Goal: Manage account settings

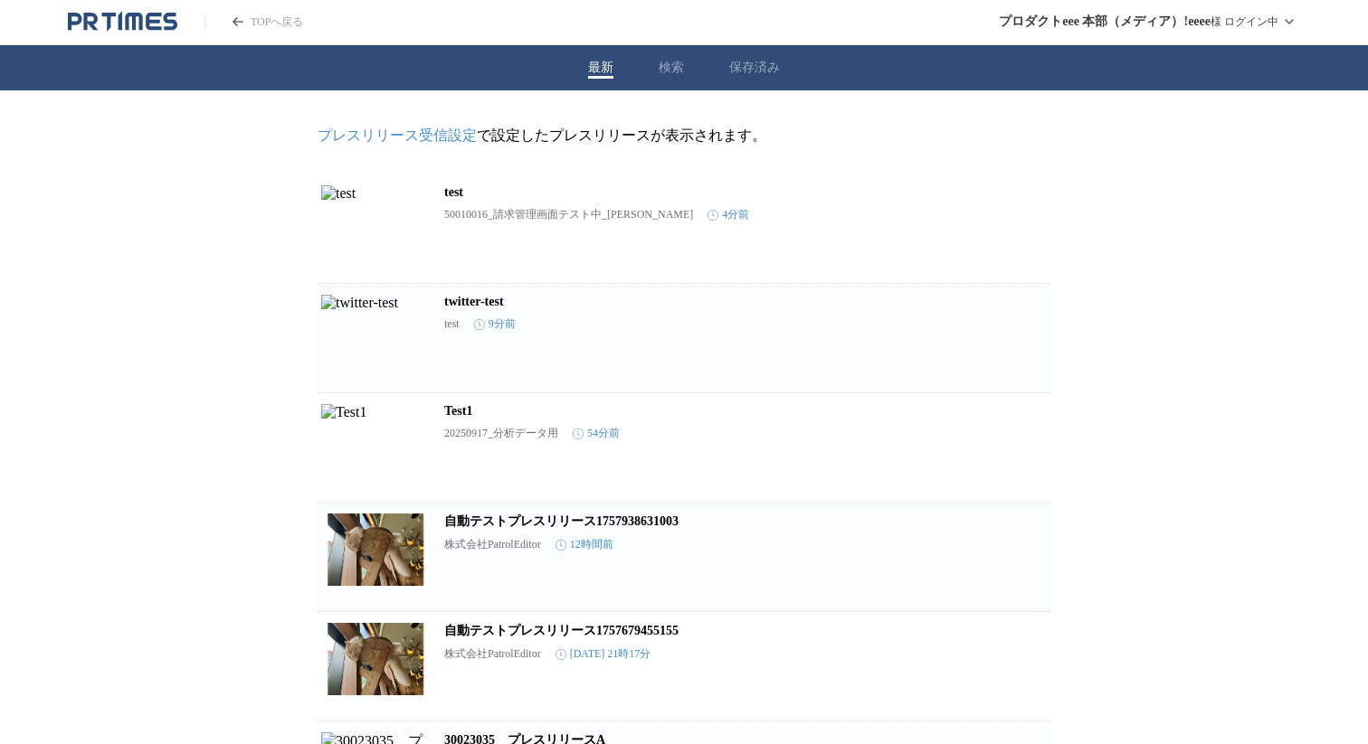
click at [659, 70] on button "検索" at bounding box center [671, 68] width 25 height 16
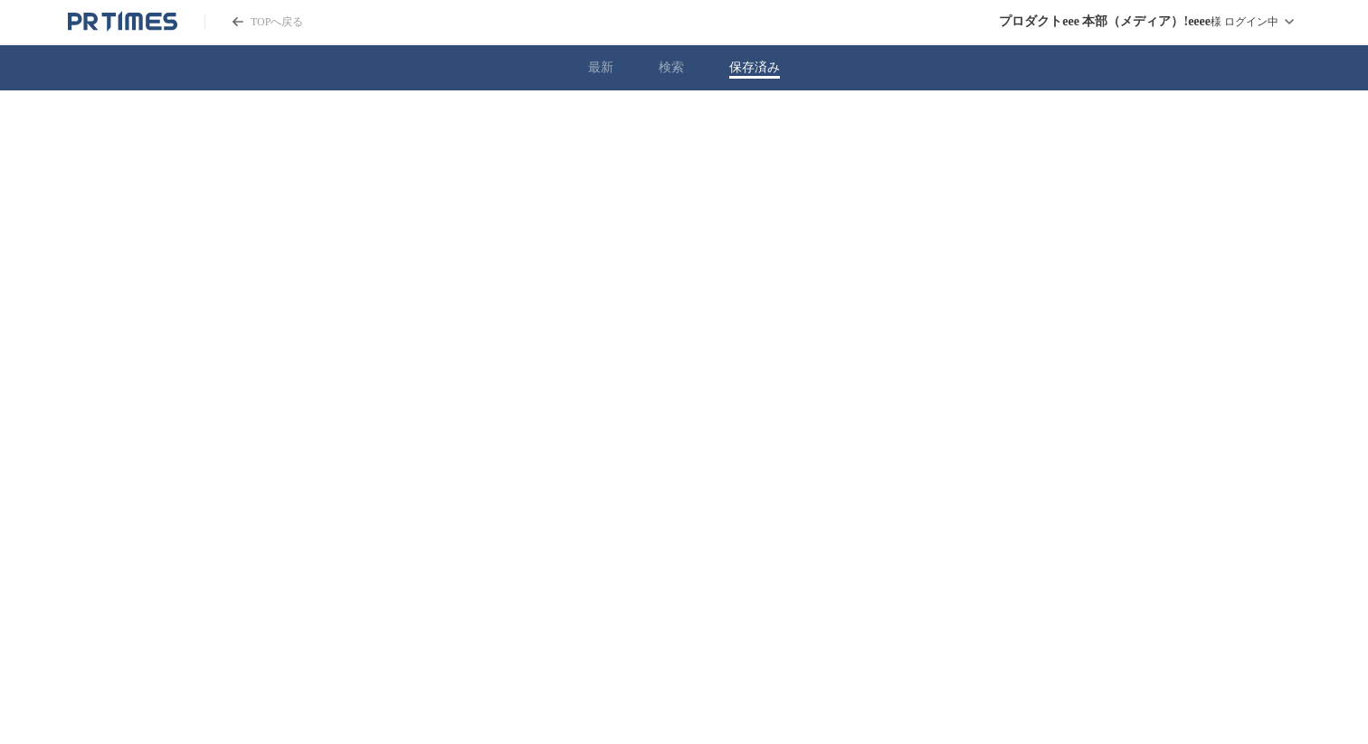
click at [733, 68] on button "保存済み" at bounding box center [754, 68] width 51 height 16
click at [682, 69] on button "検索" at bounding box center [671, 68] width 25 height 16
drag, startPoint x: 742, startPoint y: 62, endPoint x: 706, endPoint y: 62, distance: 35.3
click at [743, 62] on button "保存済み" at bounding box center [754, 68] width 51 height 16
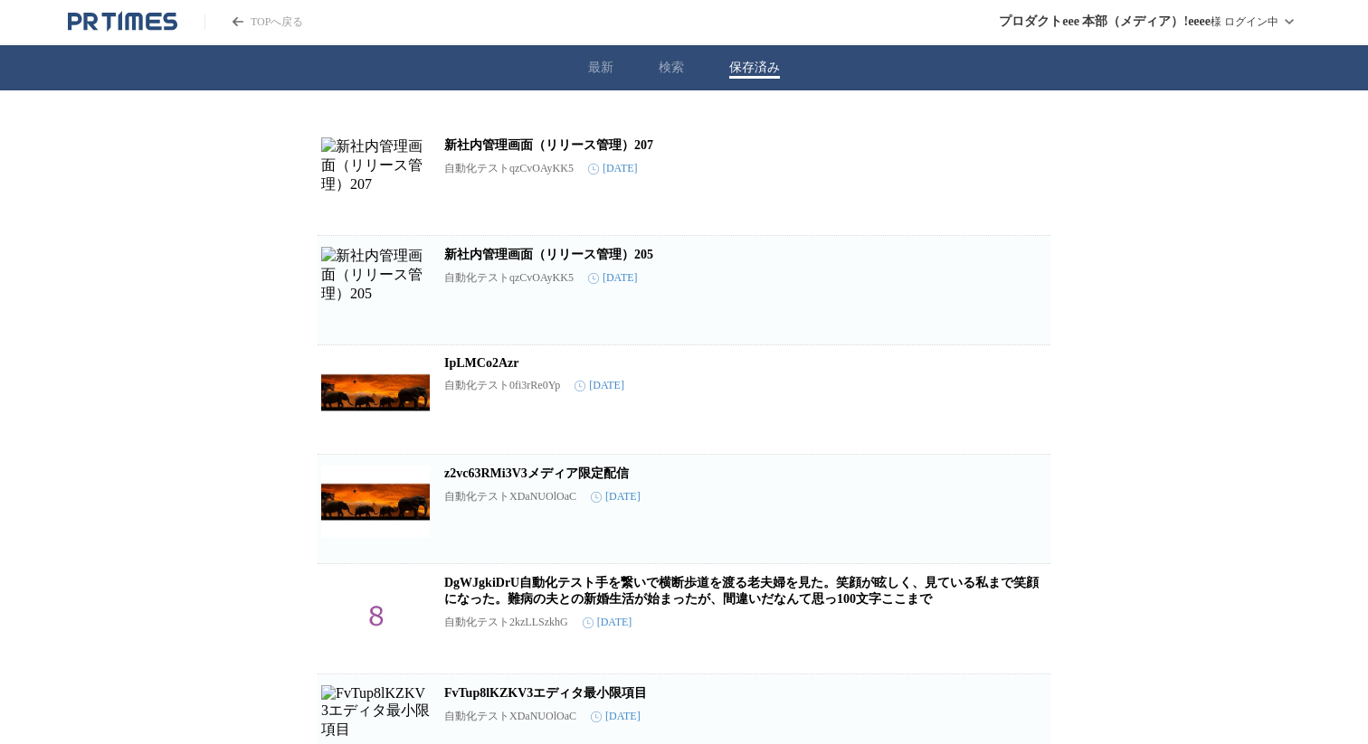
click at [627, 62] on div "最新 検索 保存済み" at bounding box center [684, 67] width 1368 height 45
click at [605, 62] on button "最新" at bounding box center [600, 68] width 25 height 16
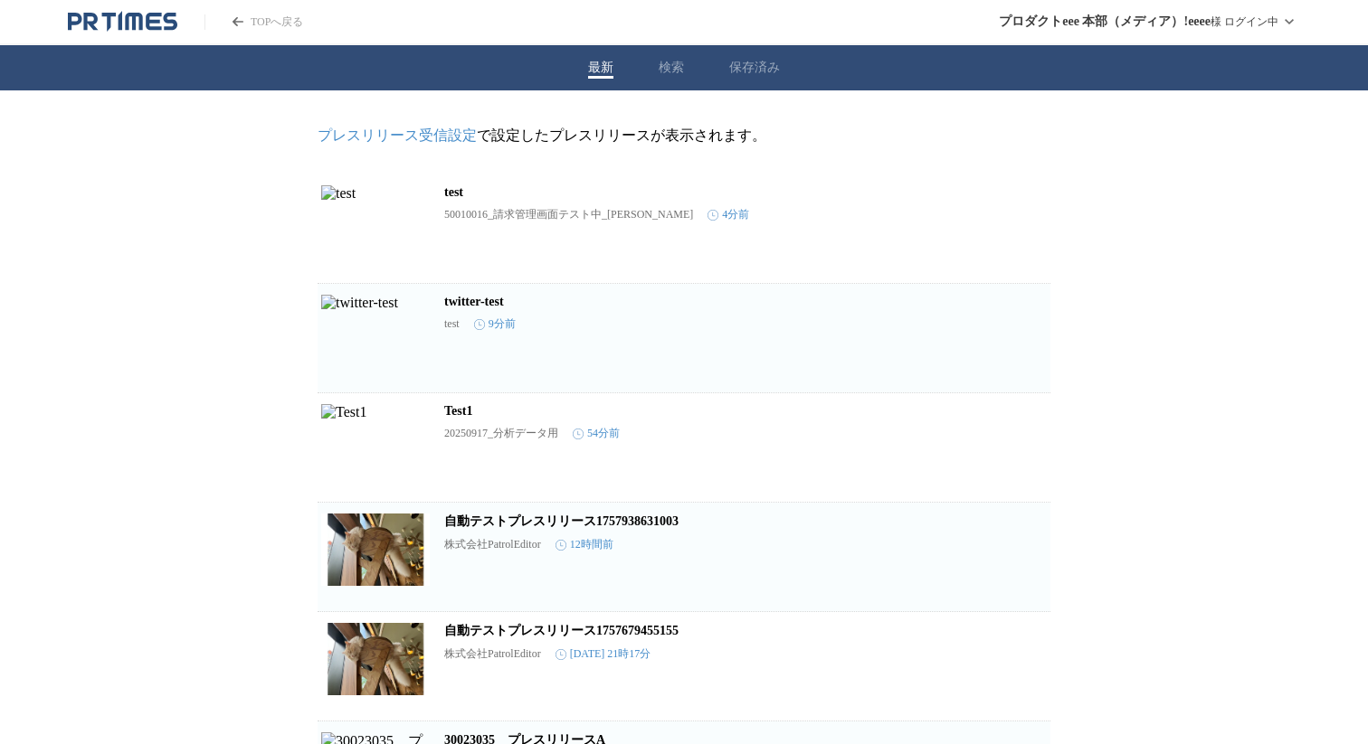
click at [767, 63] on button "保存済み" at bounding box center [754, 68] width 51 height 16
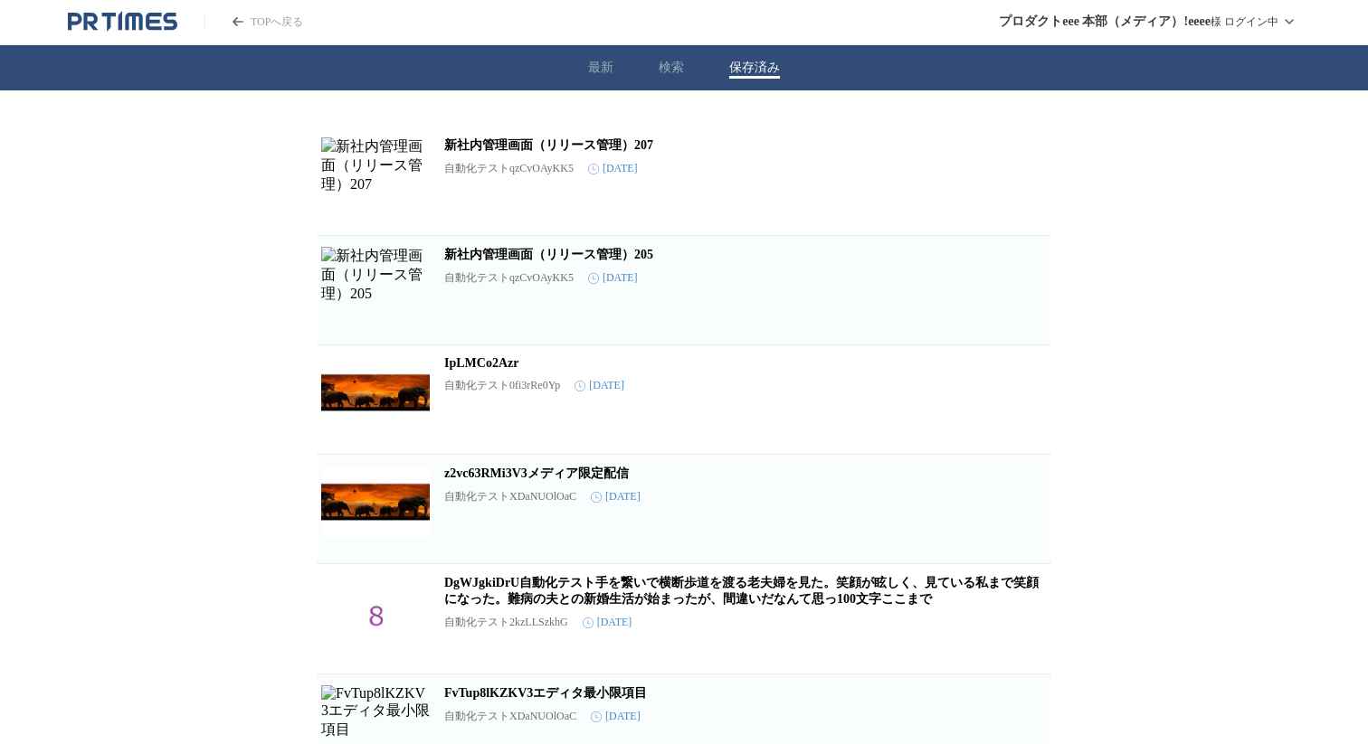
click at [644, 63] on div "最新 検索 保存済み" at bounding box center [684, 67] width 1368 height 45
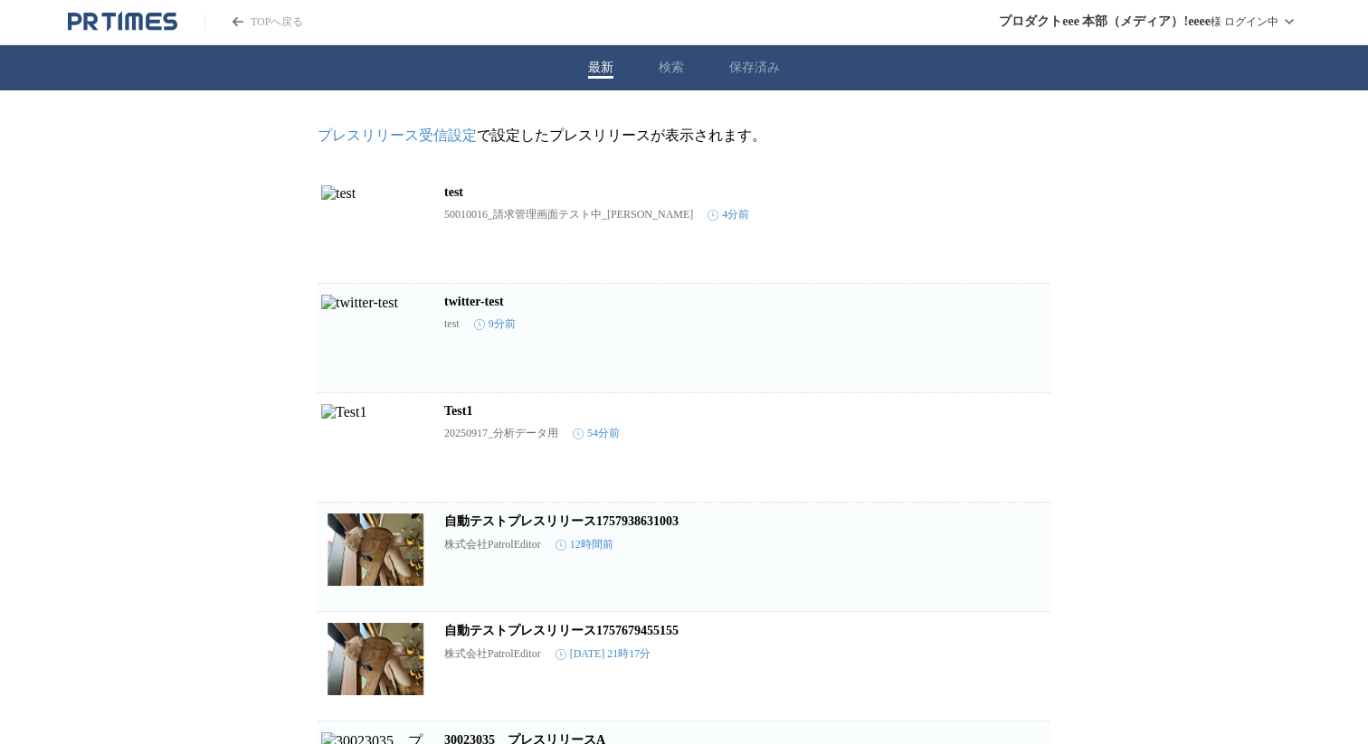
click at [594, 66] on button "最新" at bounding box center [600, 68] width 25 height 16
click at [656, 66] on div "最新 検索 保存済み" at bounding box center [684, 67] width 1368 height 45
click at [650, 43] on header "TOPへ戻る プロダクトeee 本部（メディア）!eeee 様 ログイン中" at bounding box center [684, 22] width 1368 height 45
click at [650, 54] on div "最新 検索 保存済み" at bounding box center [684, 67] width 1368 height 45
click at [659, 56] on div "最新 検索 保存済み" at bounding box center [684, 67] width 1368 height 45
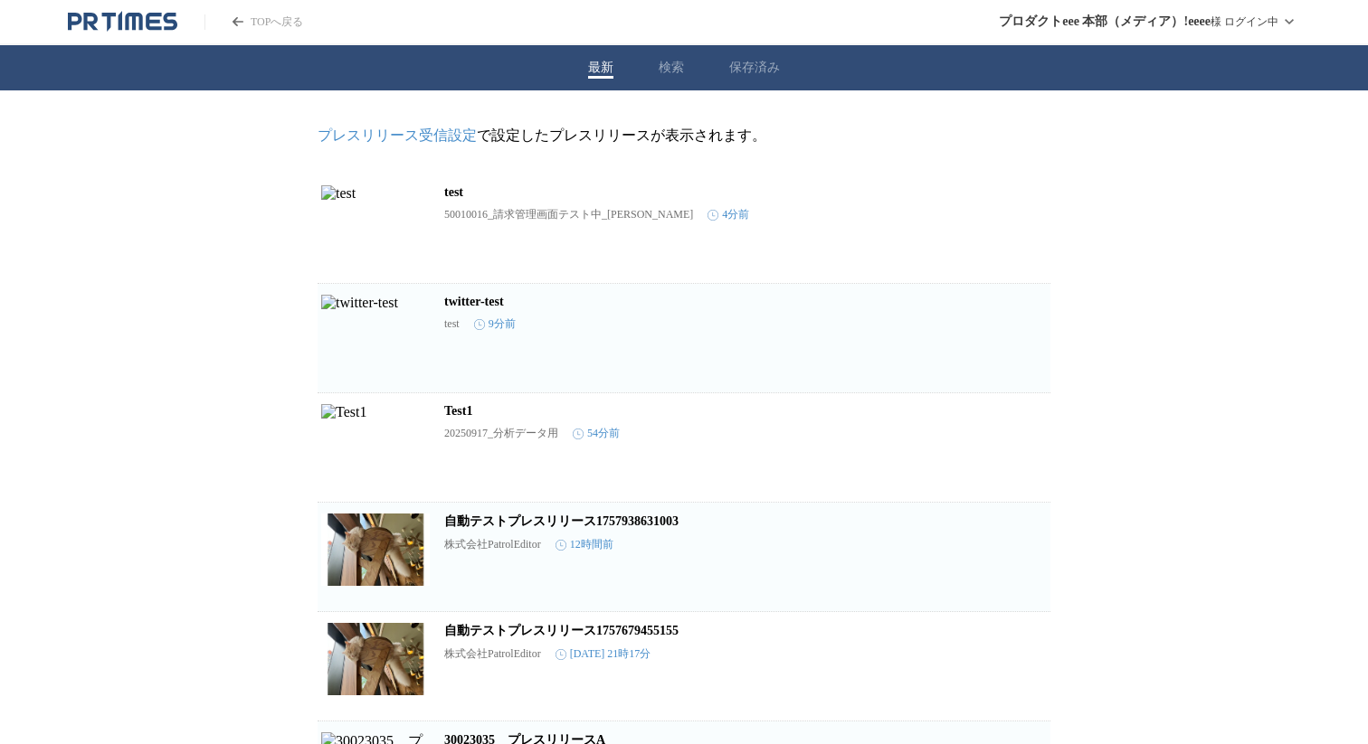
click at [659, 62] on button "検索" at bounding box center [671, 68] width 25 height 16
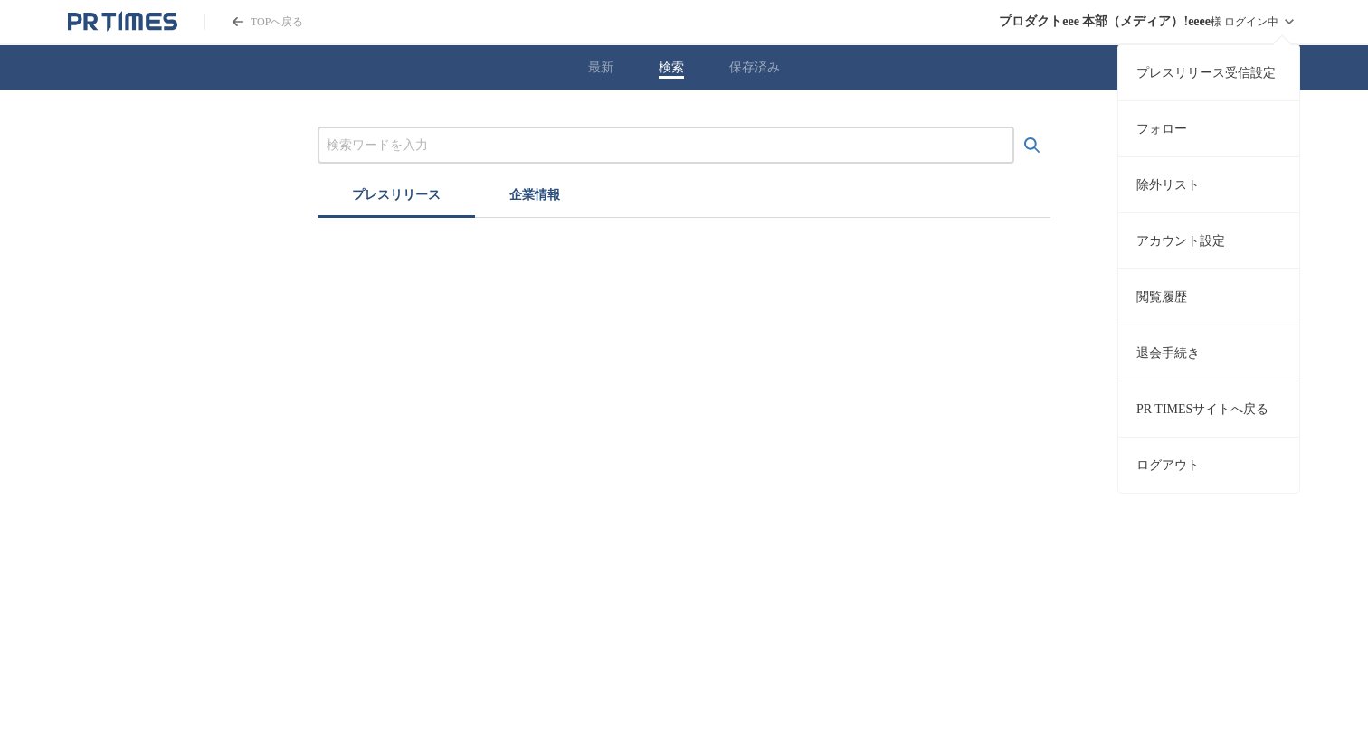
click at [1259, 5] on div "プロダクトeee 本部（メディア）!eeee 様 ログイン中 プレスリリース受信設定 フォロー 除外リスト アカウント設定 閲覧履歴 退会手続き PR TIM…" at bounding box center [1149, 21] width 301 height 43
click at [1182, 91] on link "プレスリリース受信設定" at bounding box center [1208, 72] width 181 height 56
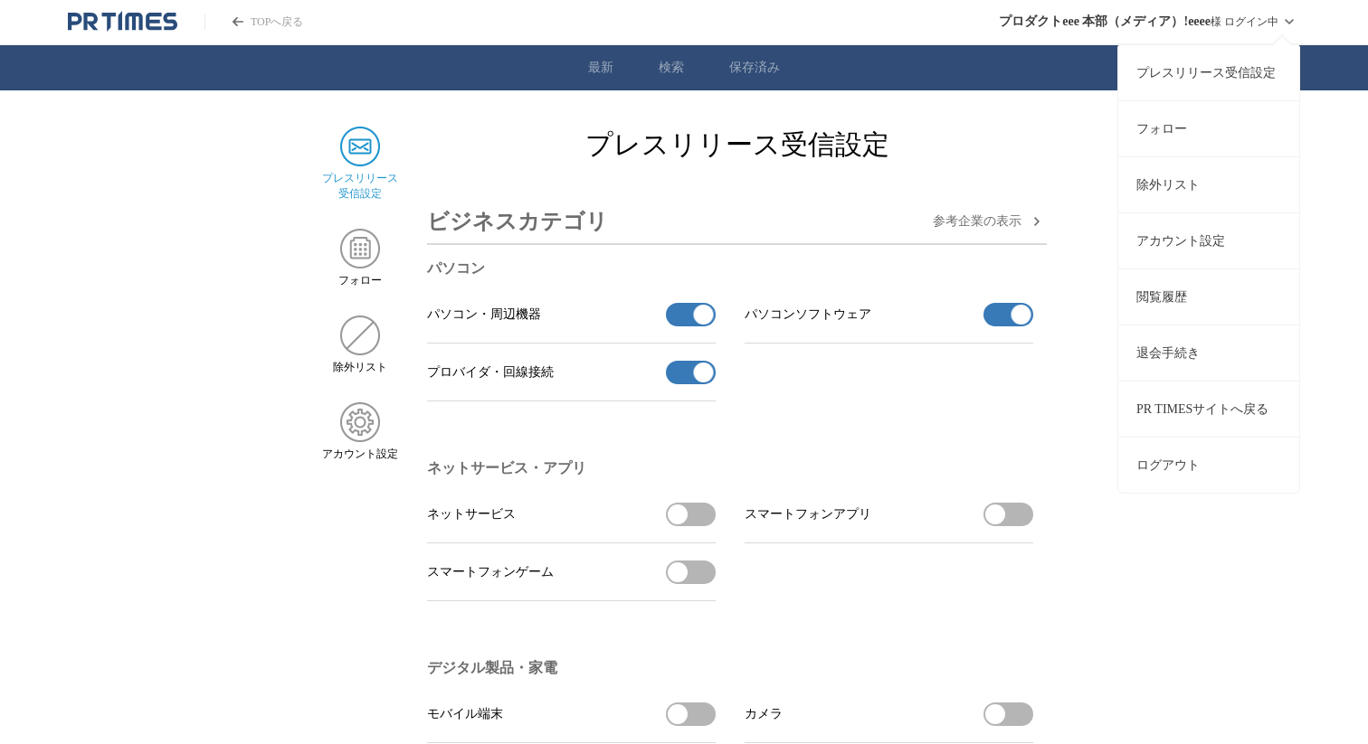
click at [1247, 18] on div "プロダクトeee 本部（メディア）!eeee 様 ログイン中 プレスリリース受信設定 フォロー 除外リスト アカウント設定 閲覧履歴 退会手続き PR TIM…" at bounding box center [1149, 21] width 301 height 43
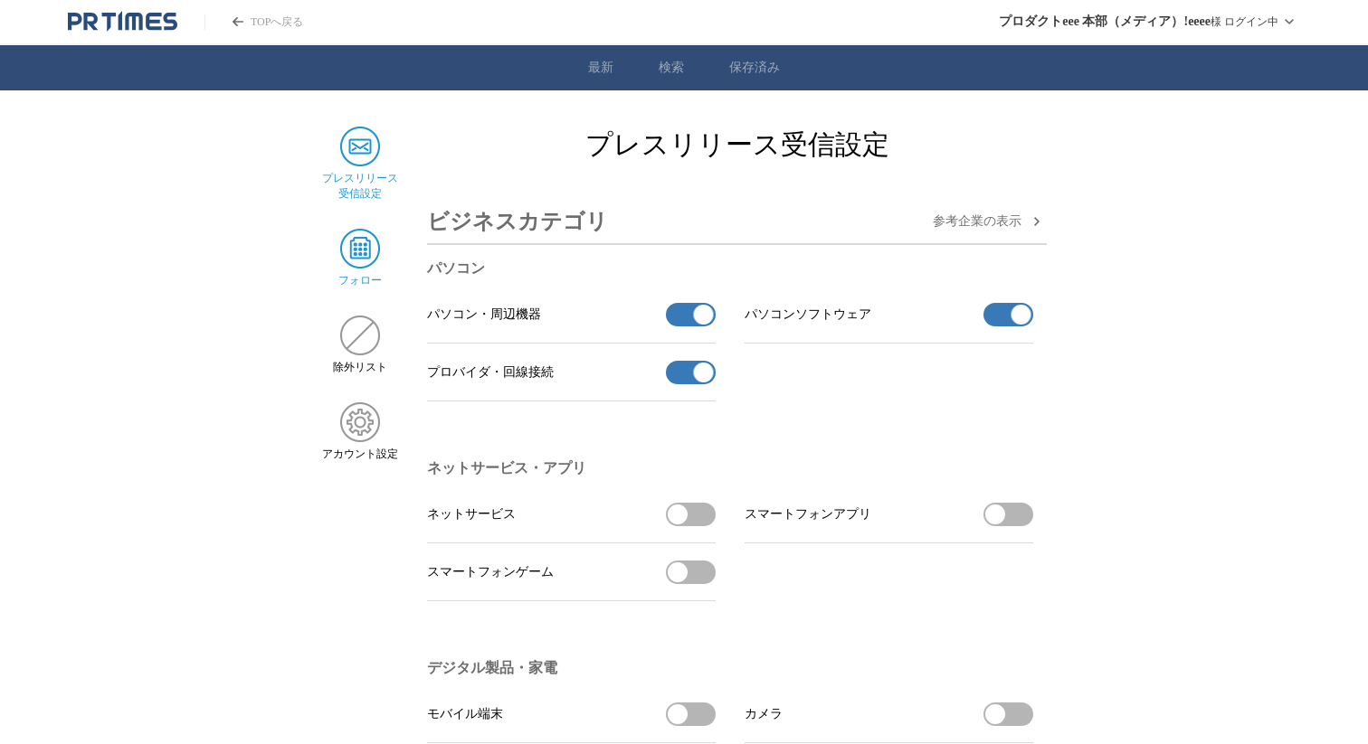
click at [370, 258] on img at bounding box center [360, 249] width 40 height 40
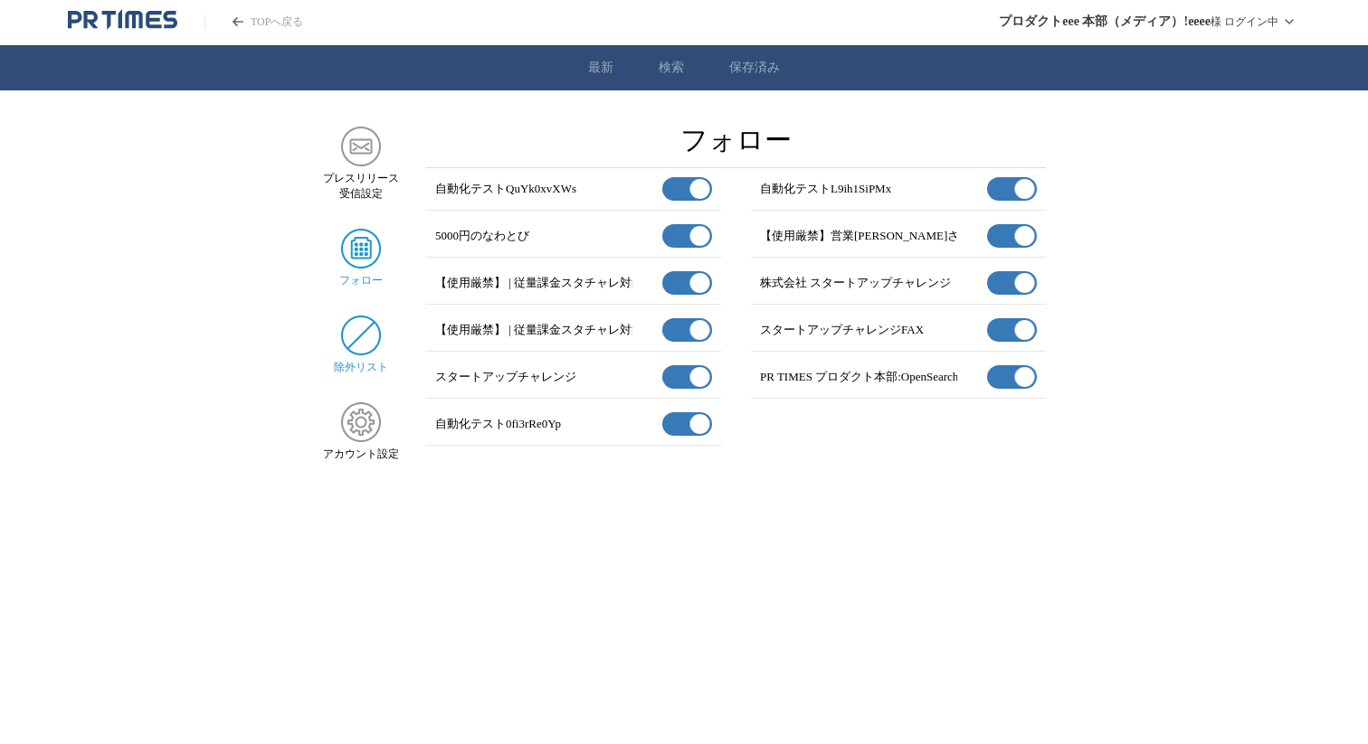
click at [356, 338] on img at bounding box center [361, 336] width 40 height 40
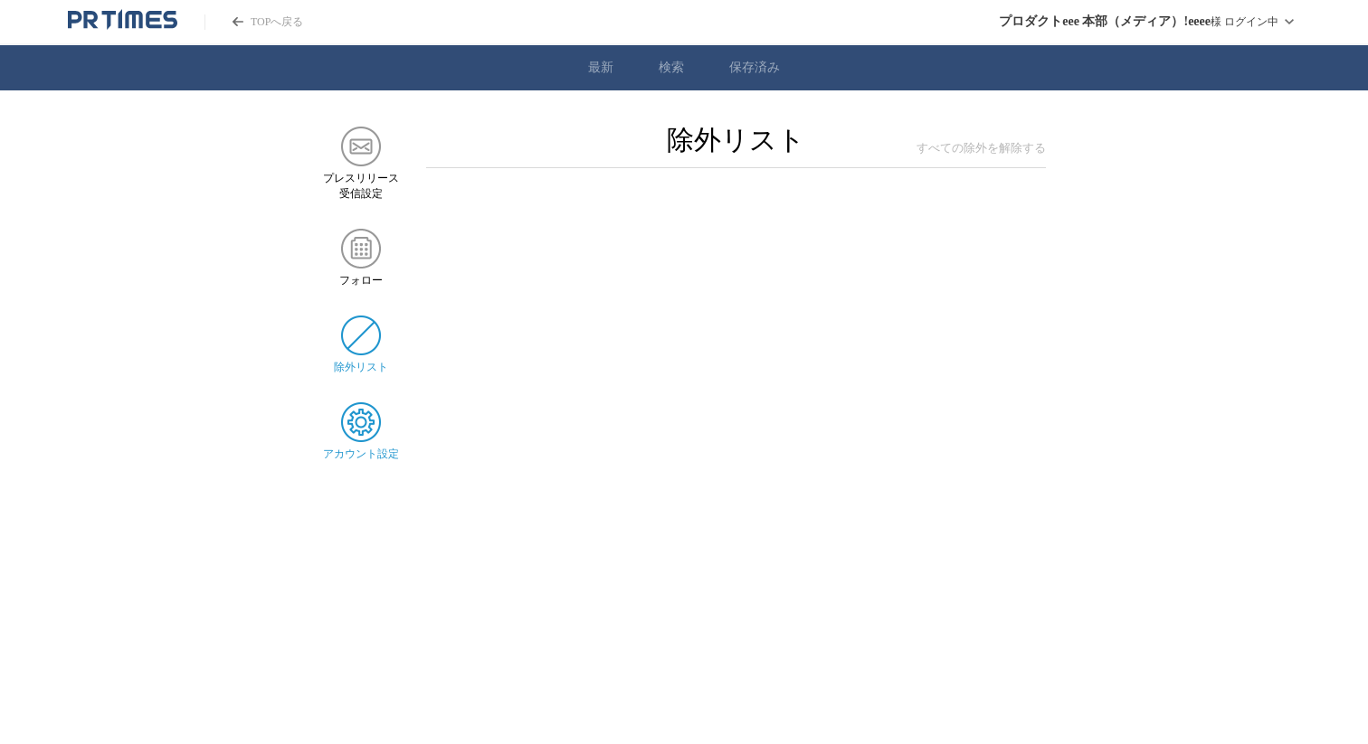
click at [362, 427] on img at bounding box center [361, 423] width 40 height 40
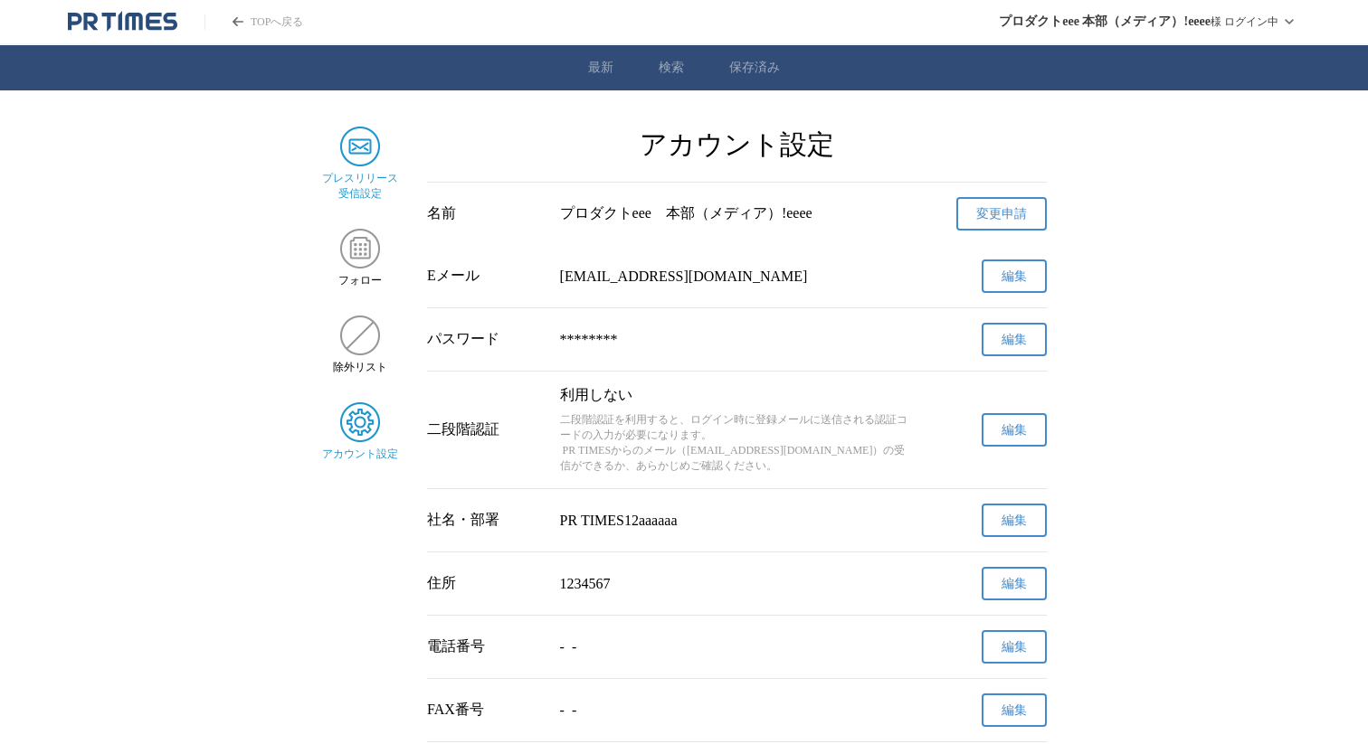
click at [358, 156] on img at bounding box center [360, 147] width 40 height 40
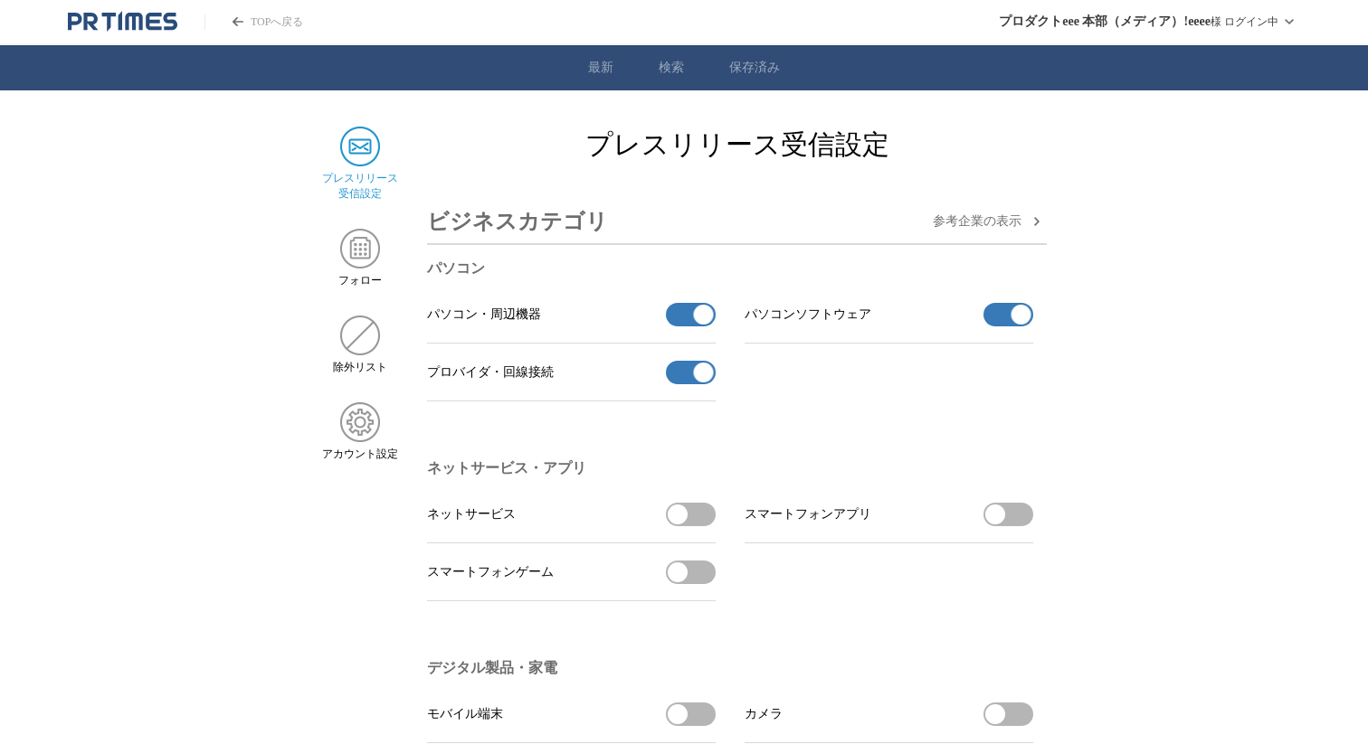
click at [275, 15] on link "TOPへ戻る" at bounding box center [253, 21] width 99 height 15
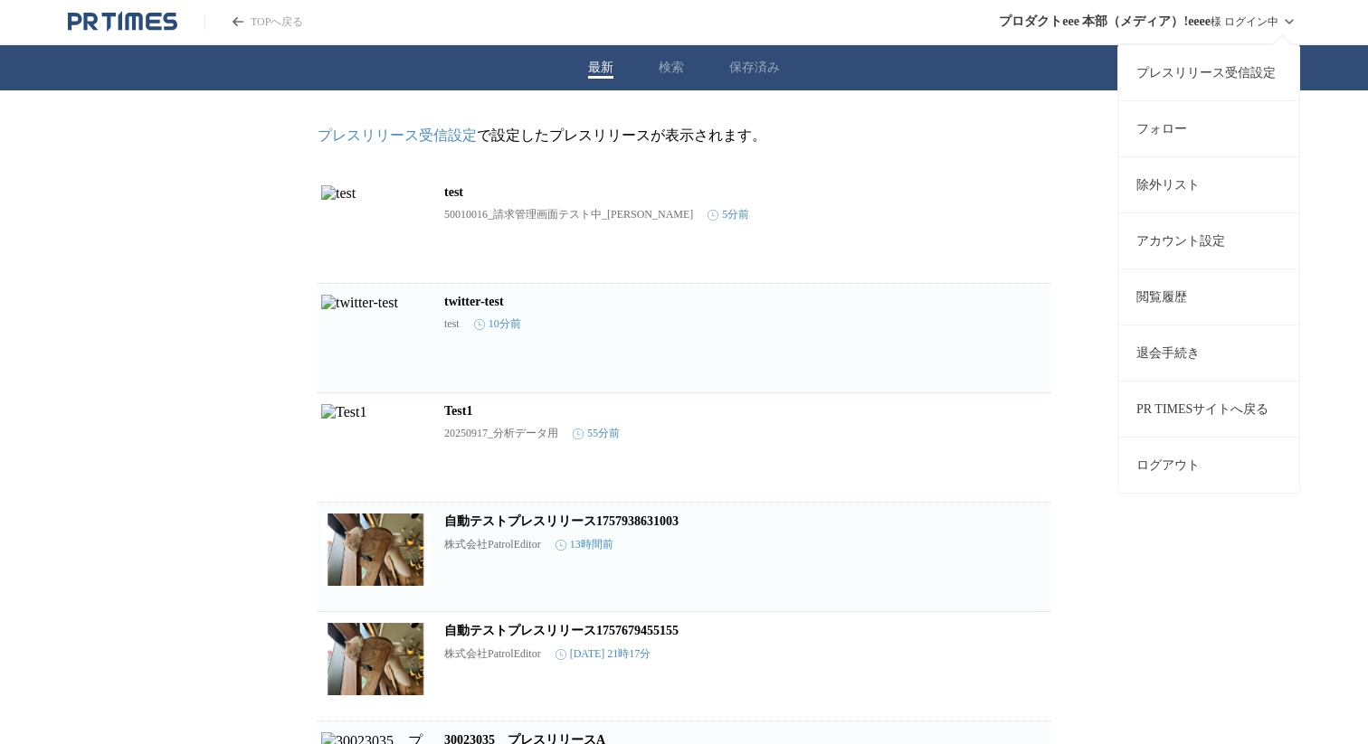
click at [1212, 450] on button "ログアウト" at bounding box center [1208, 465] width 181 height 56
